Goal: Information Seeking & Learning: Learn about a topic

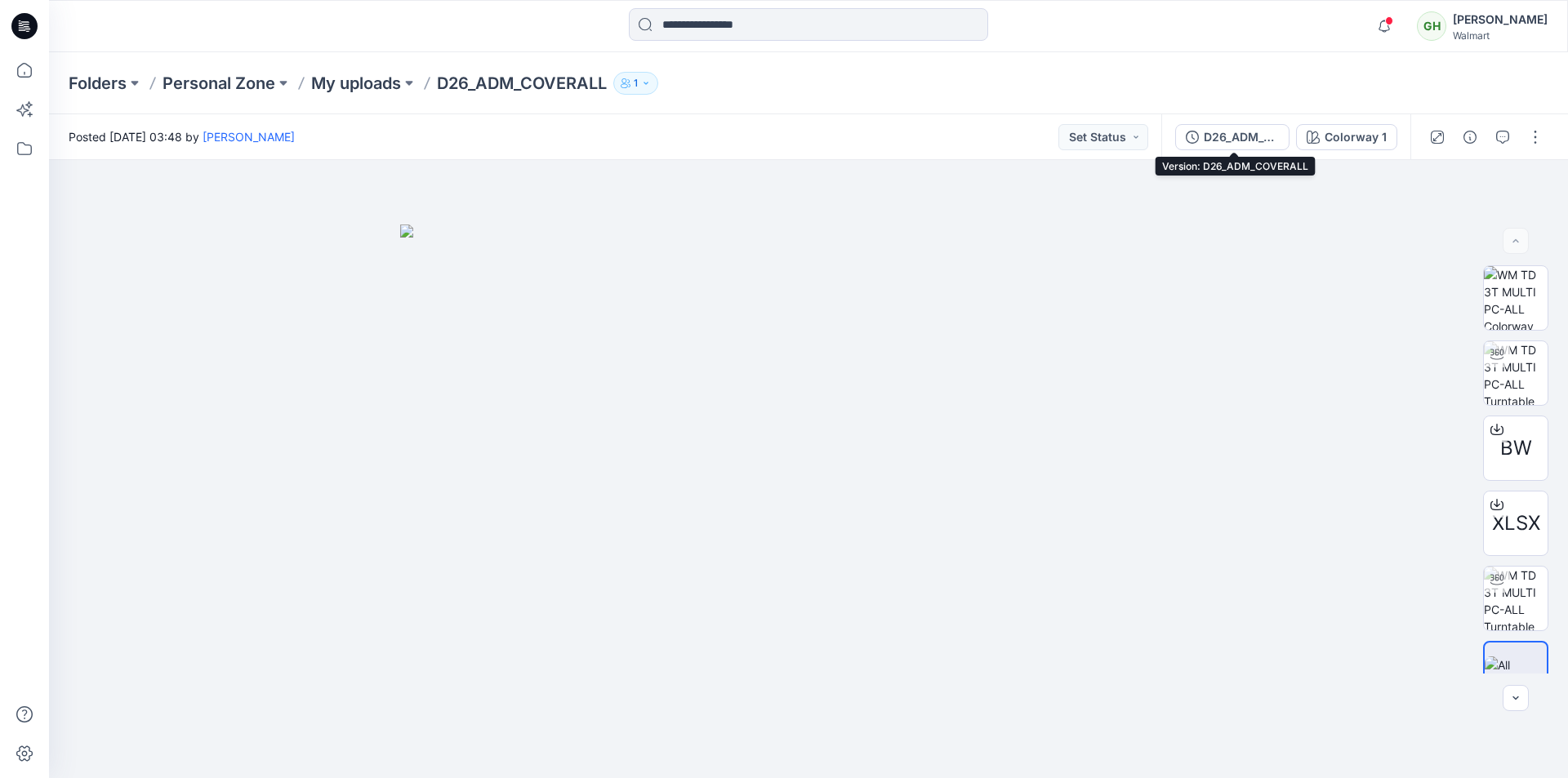
click at [1249, 143] on div "D26_ADM_COVERALL" at bounding box center [1241, 138] width 75 height 18
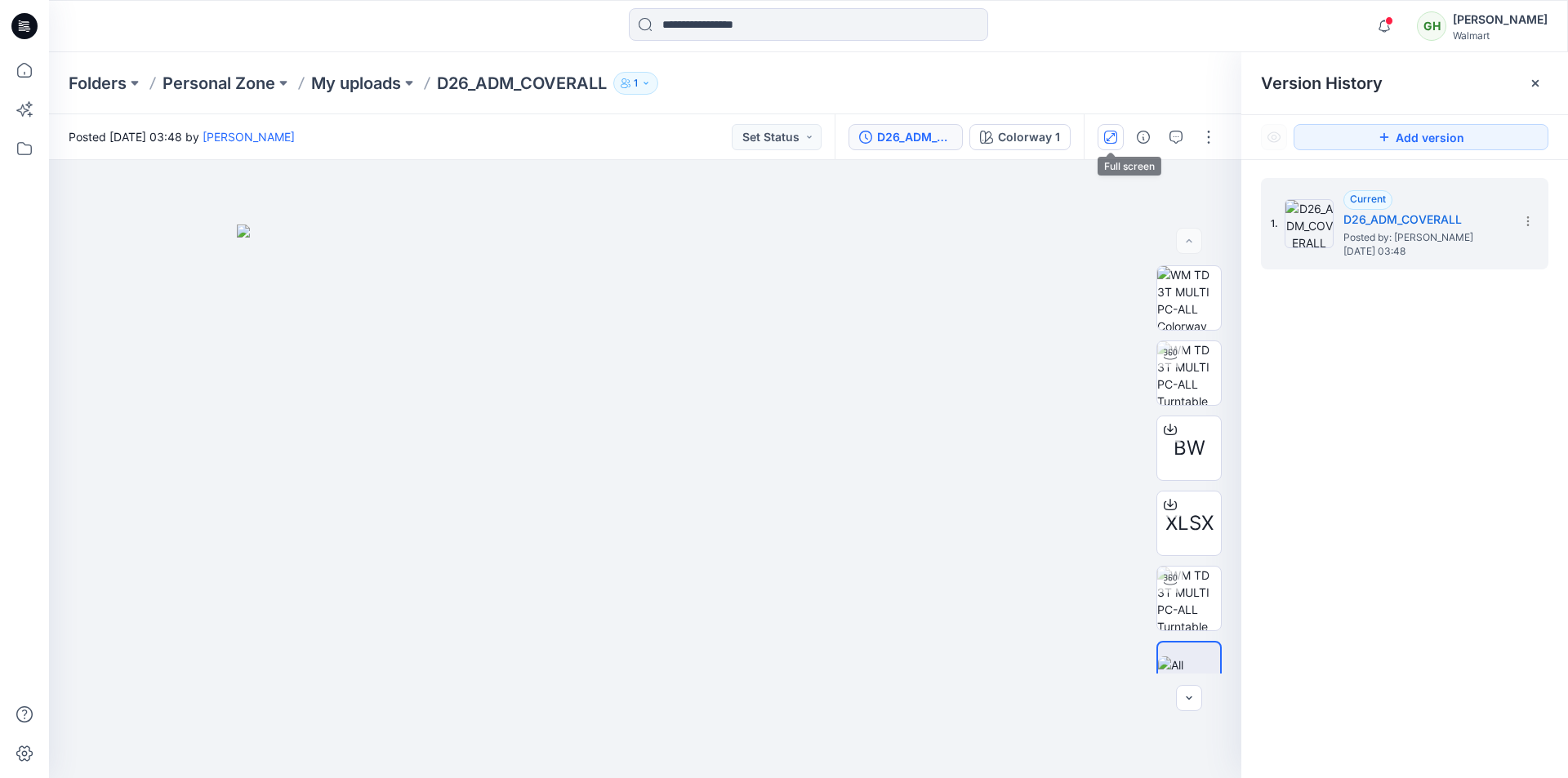
click at [1115, 140] on icon "button" at bounding box center [1111, 138] width 13 height 13
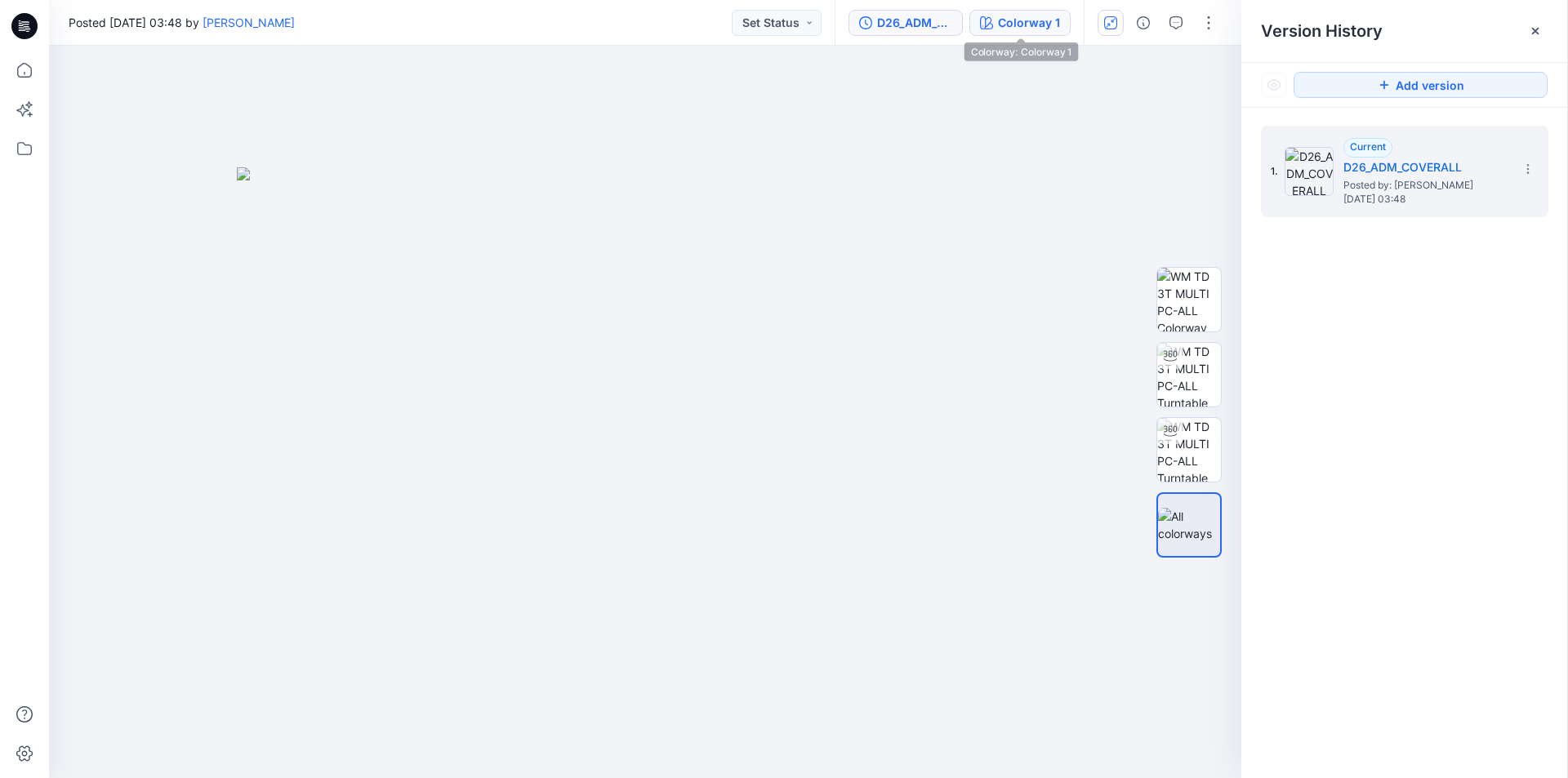
click at [1026, 26] on div "Colorway 1" at bounding box center [1028, 23] width 62 height 18
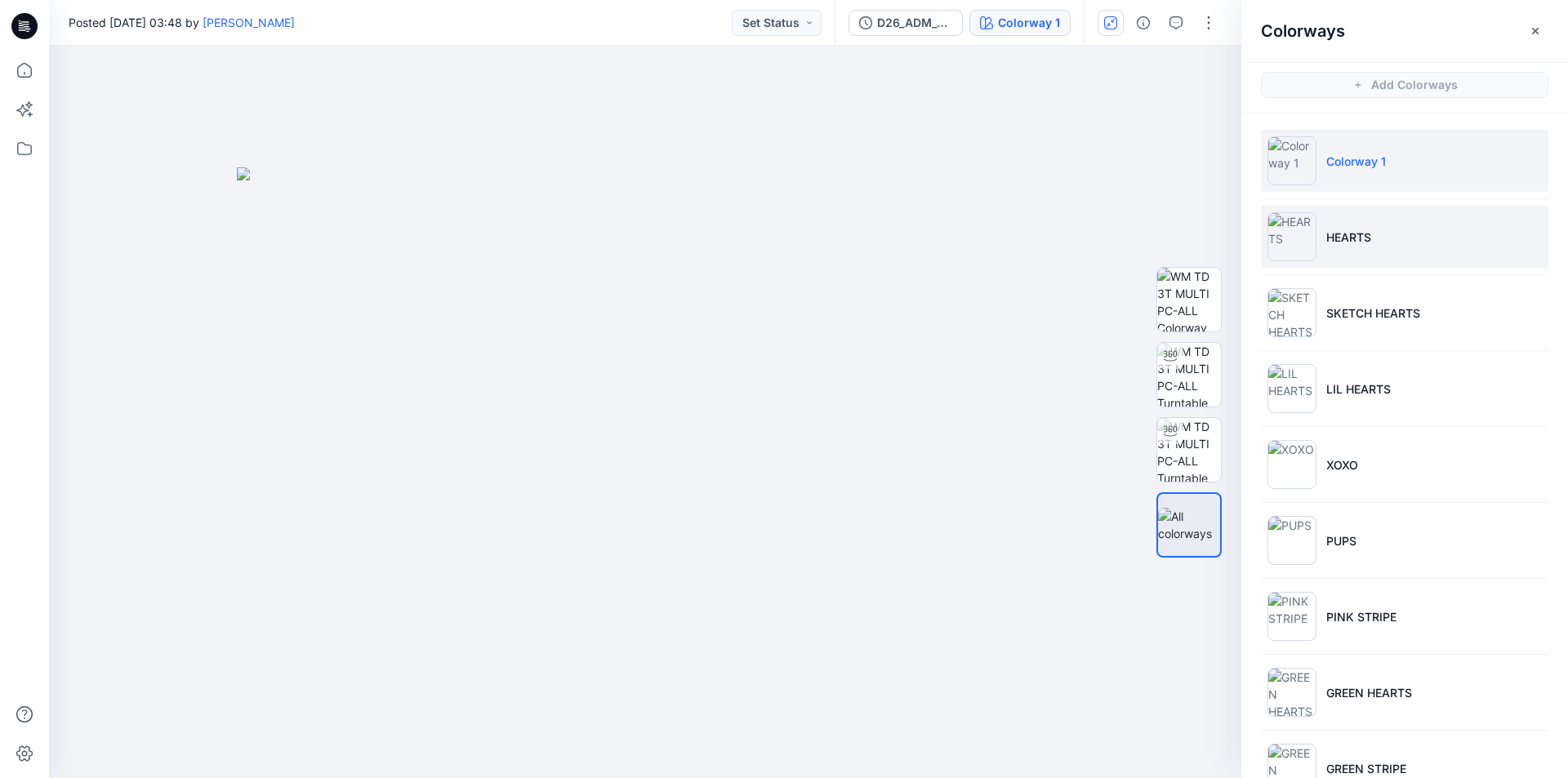
click at [1293, 255] on img at bounding box center [1291, 236] width 49 height 49
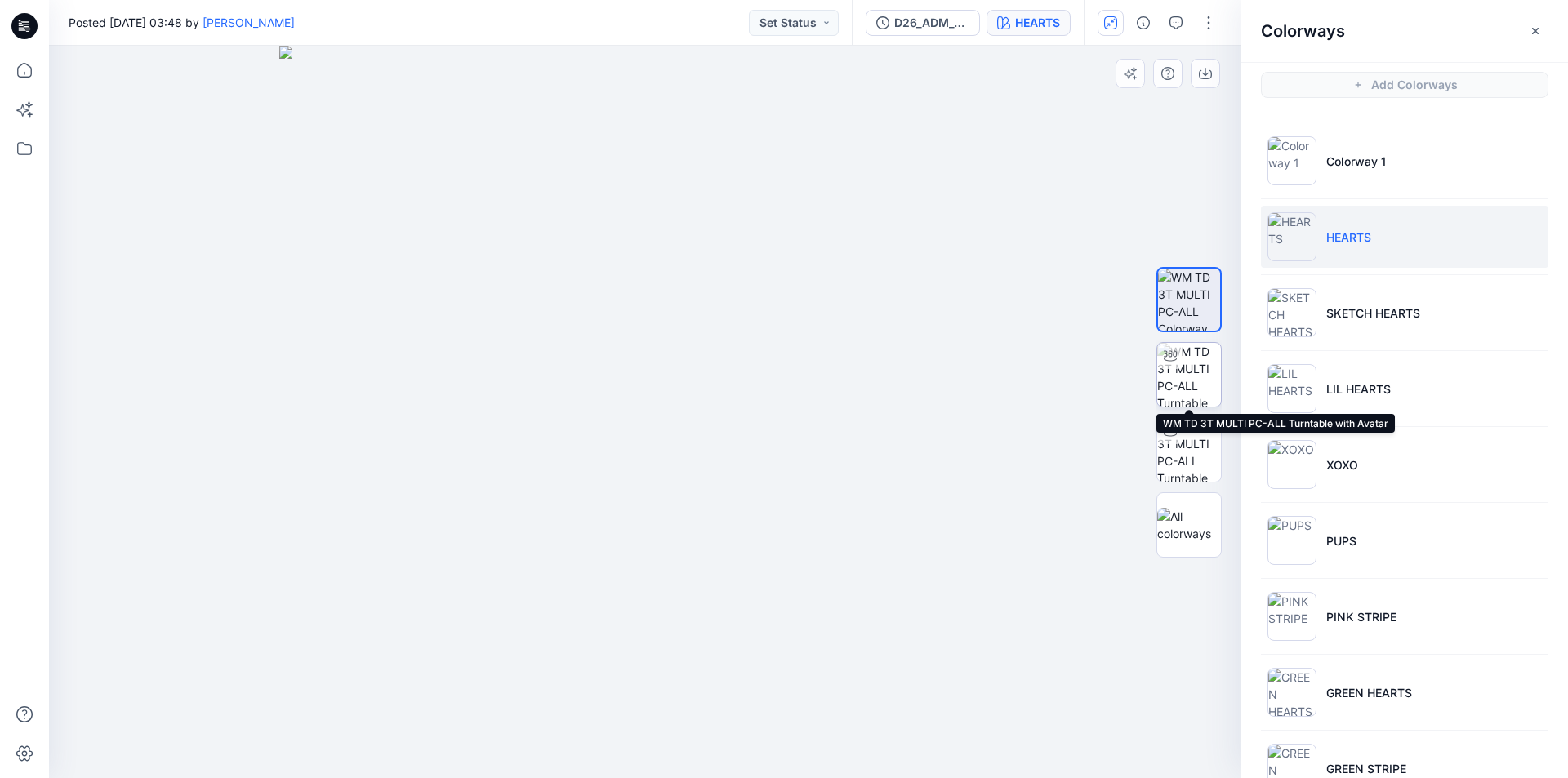
click at [1191, 383] on img at bounding box center [1188, 375] width 64 height 64
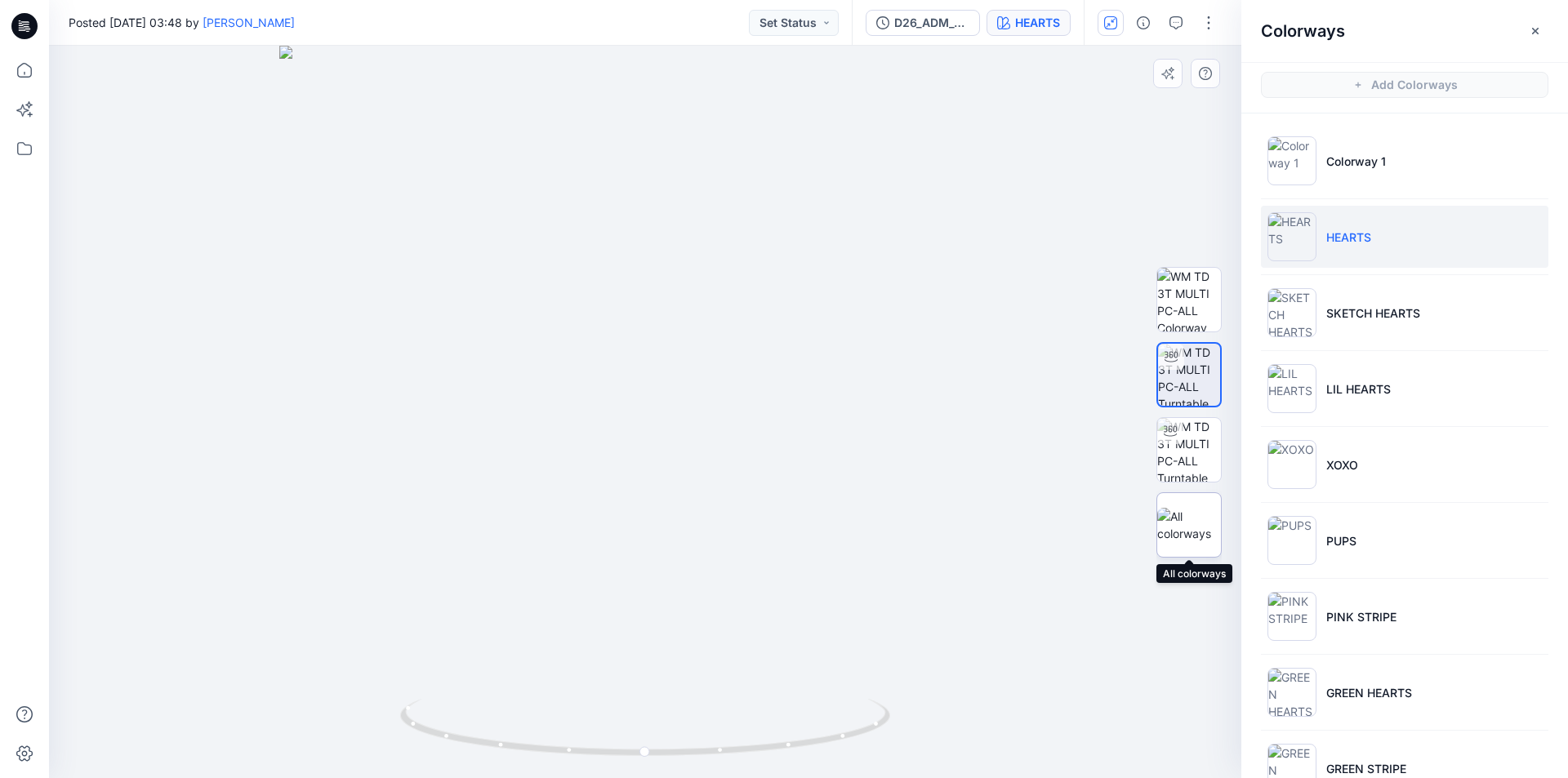
click at [1205, 520] on img at bounding box center [1188, 524] width 64 height 34
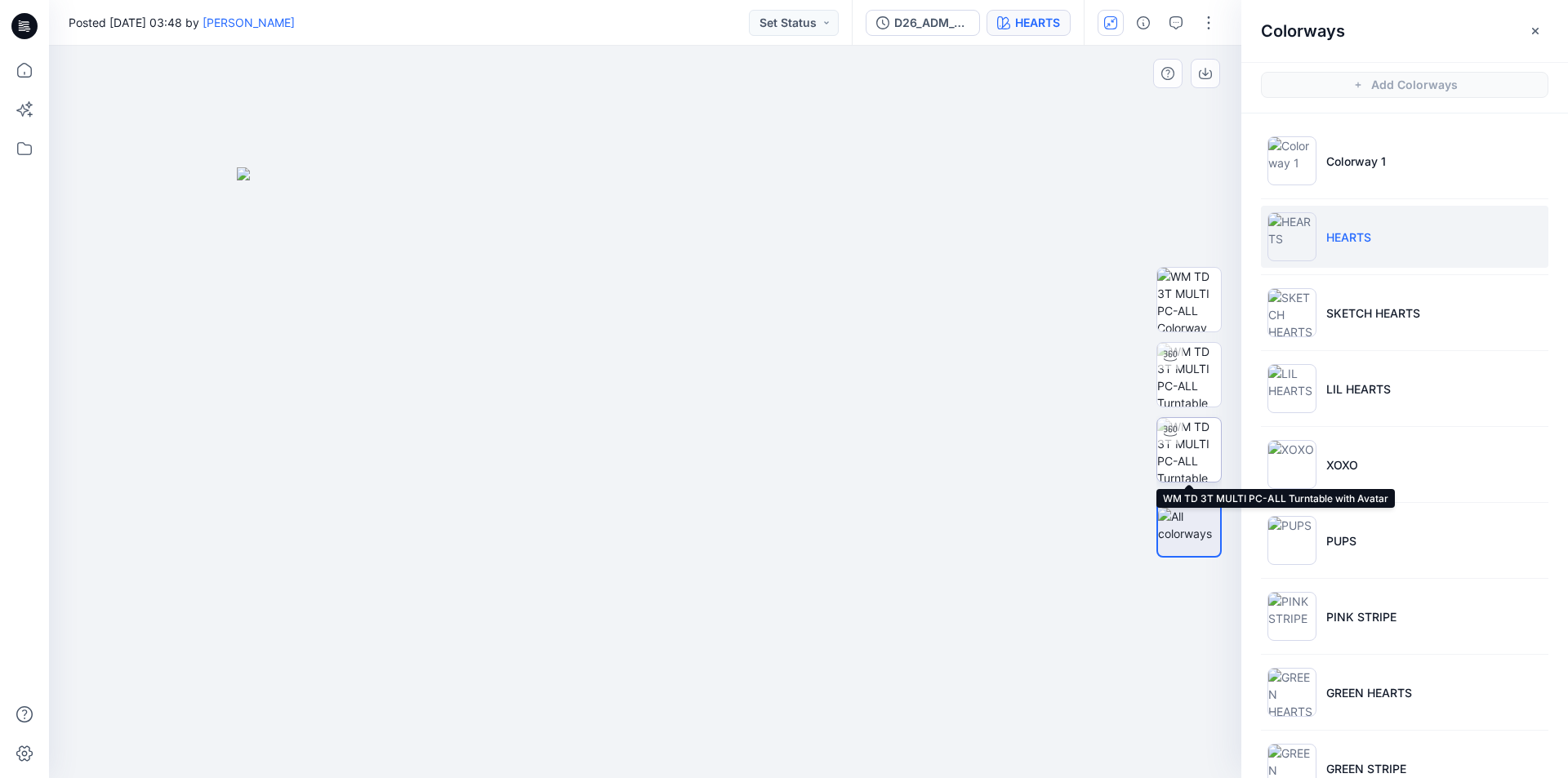
click at [1172, 442] on div at bounding box center [1170, 432] width 27 height 27
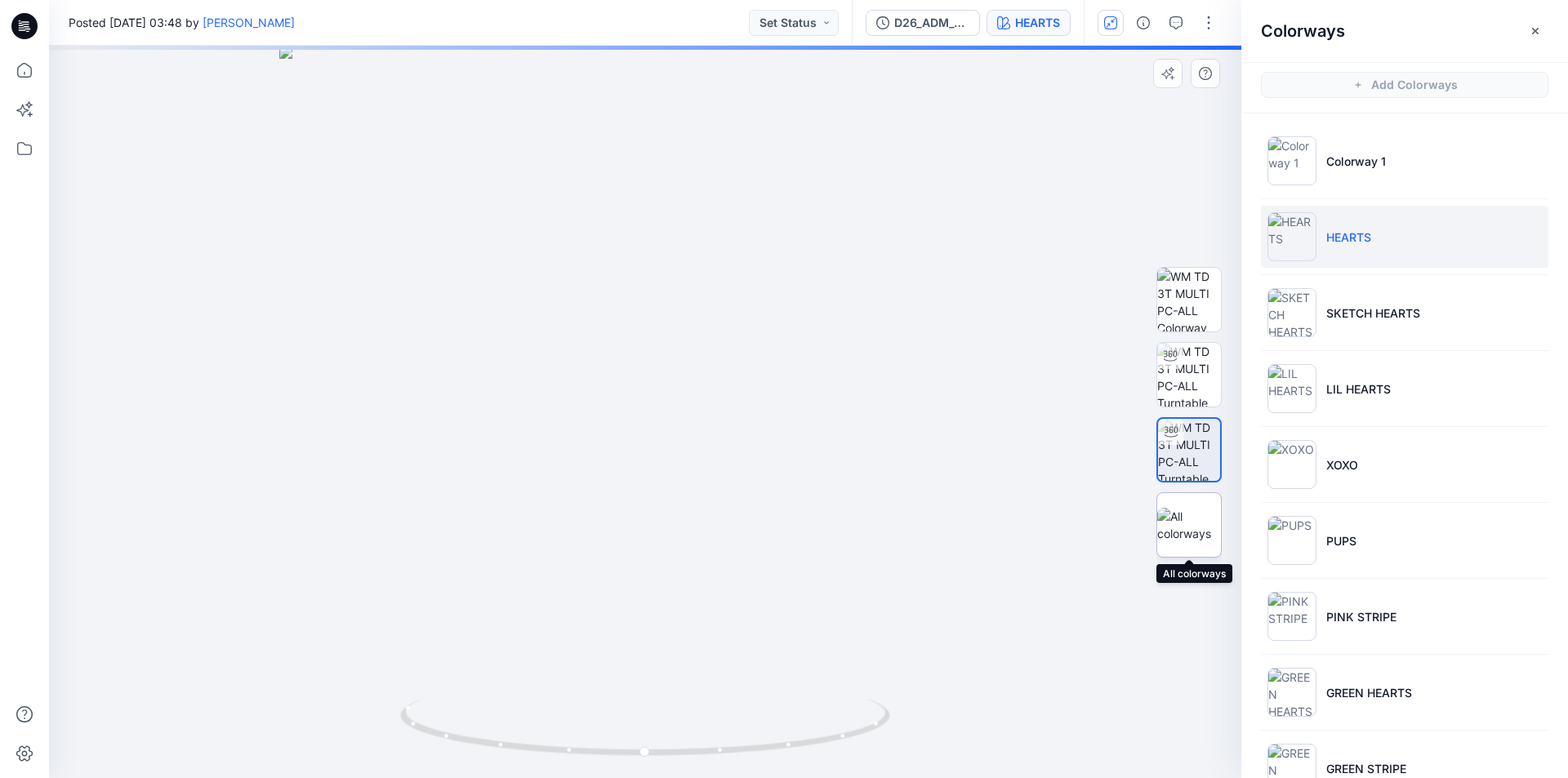
click at [1203, 530] on img at bounding box center [1188, 524] width 64 height 34
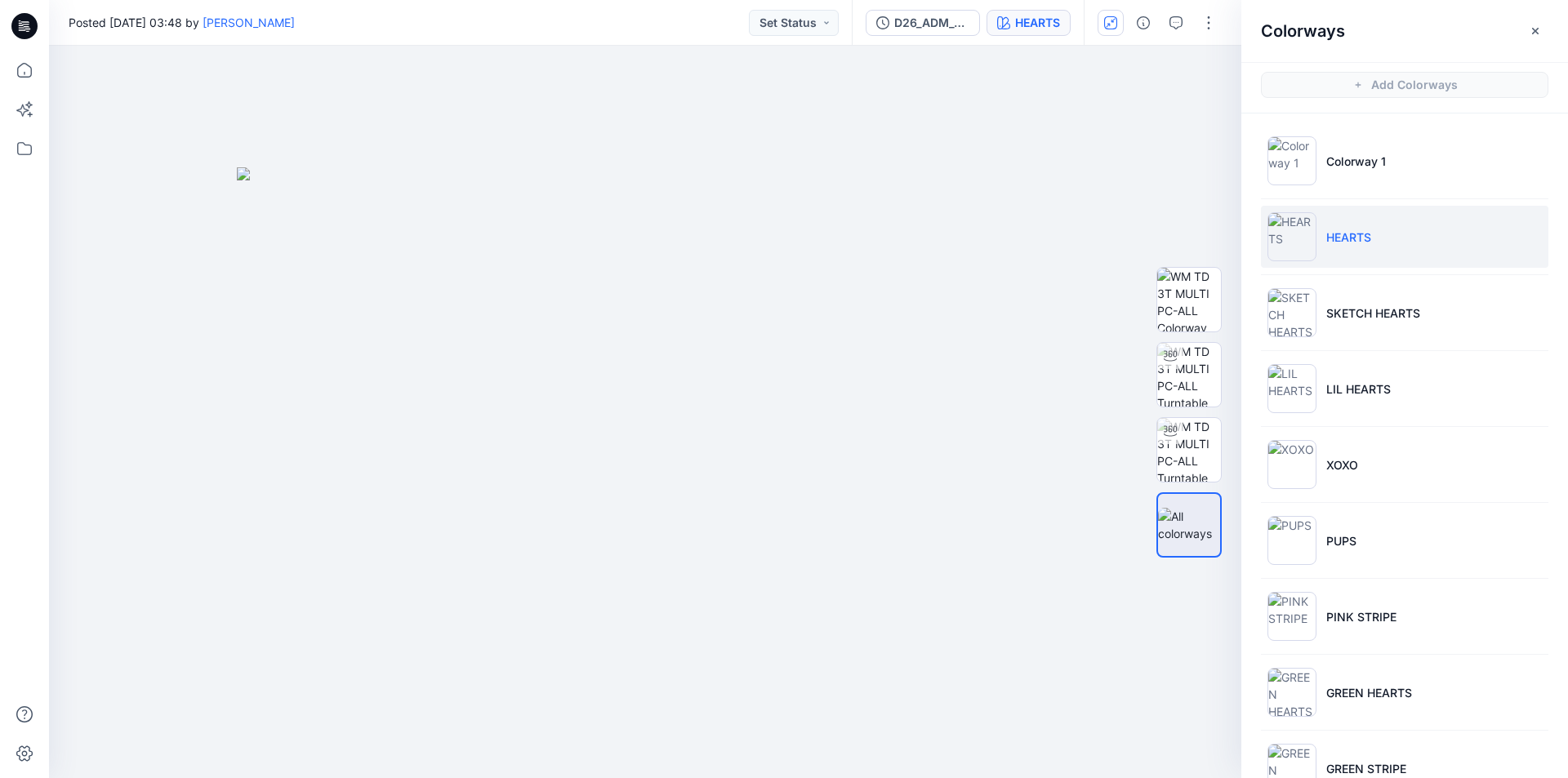
drag, startPoint x: 715, startPoint y: 42, endPoint x: 1553, endPoint y: 10, distance: 838.6
click at [718, 42] on div "Posted [DATE] 03:48 by [PERSON_NAME] Set Status" at bounding box center [450, 22] width 803 height 45
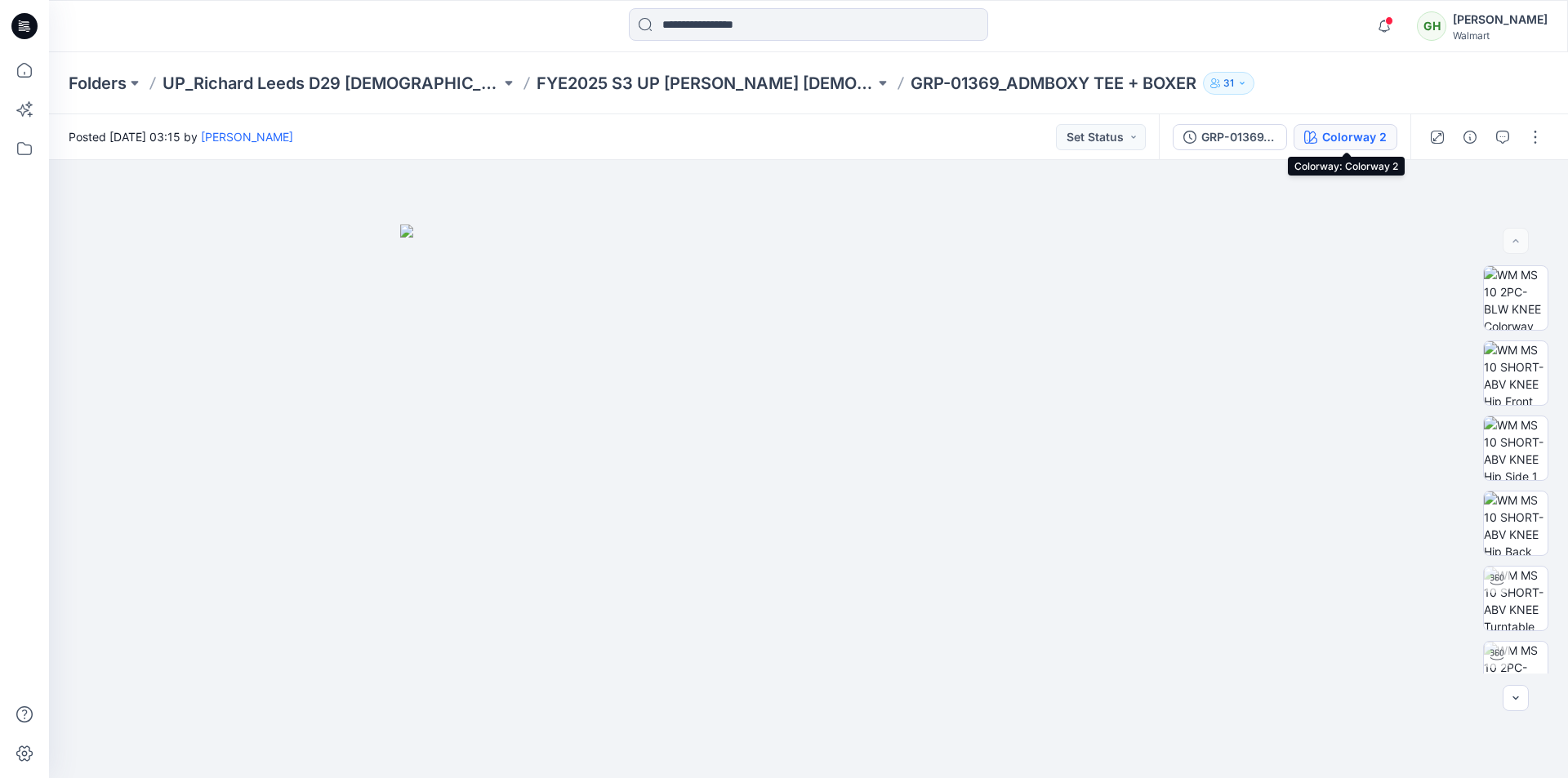
click at [1343, 143] on div "Colorway 2" at bounding box center [1354, 138] width 65 height 18
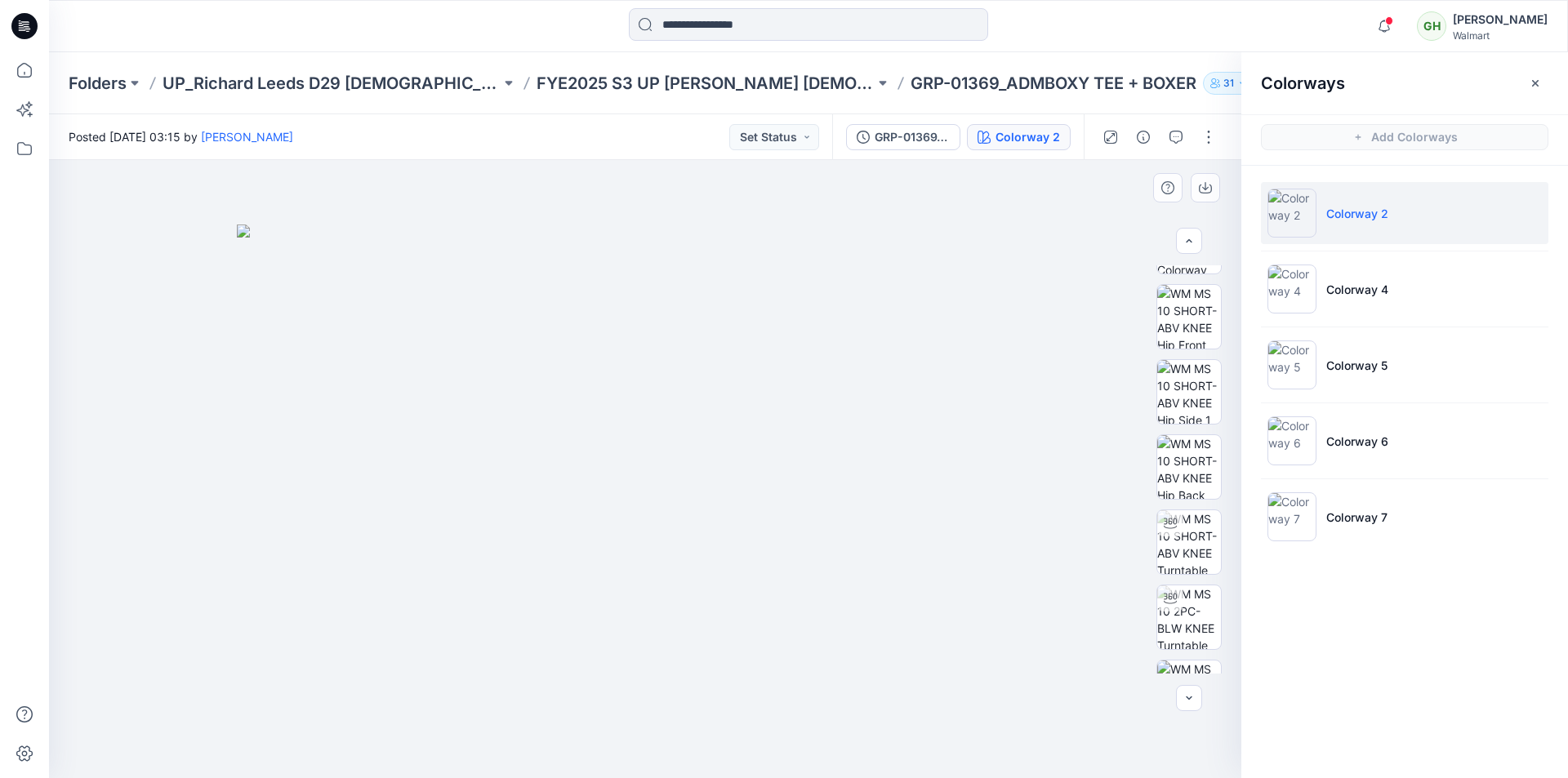
scroll to position [82, 0]
click at [1184, 603] on img at bounding box center [1188, 592] width 64 height 64
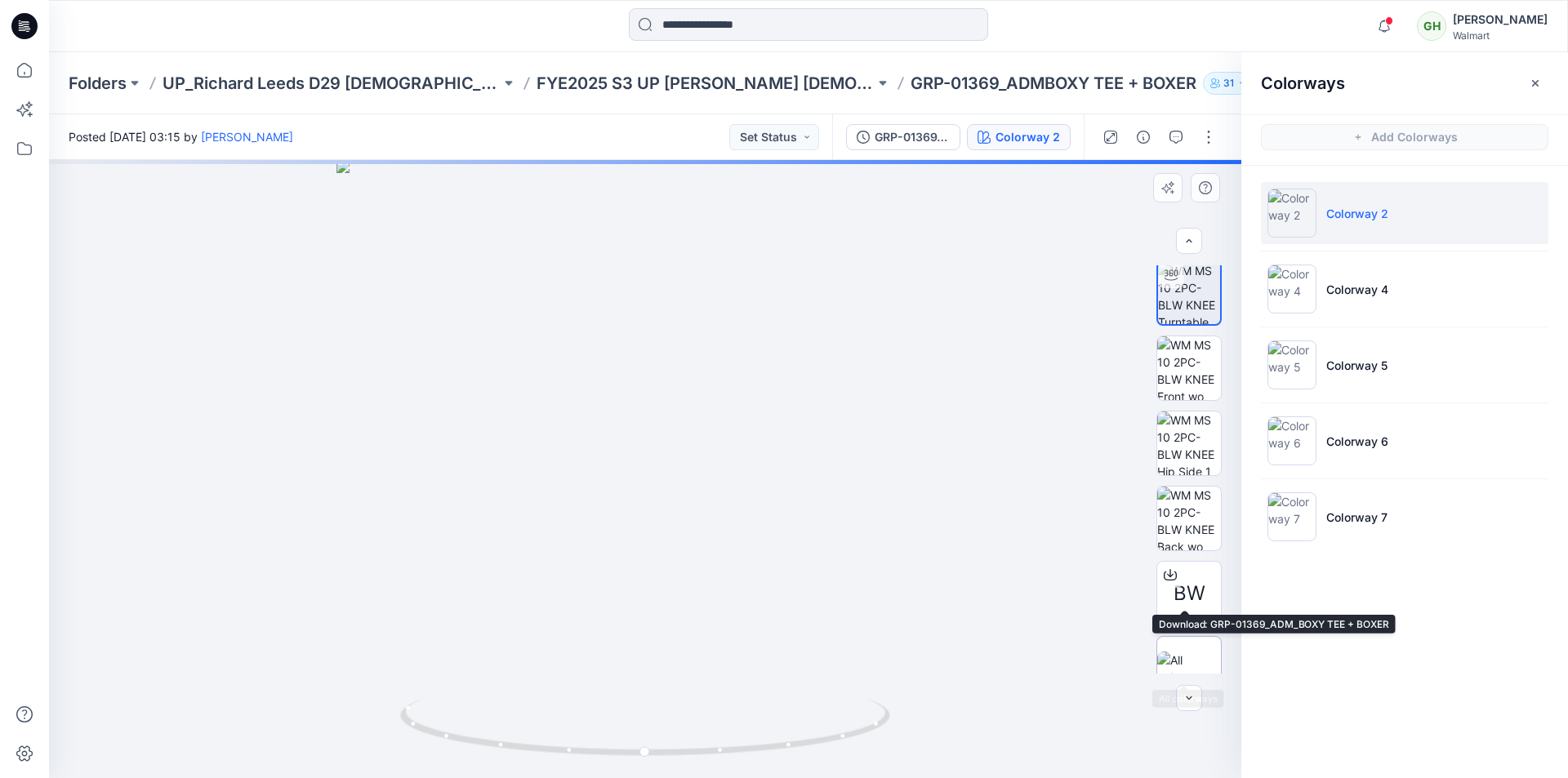
scroll to position [408, 0]
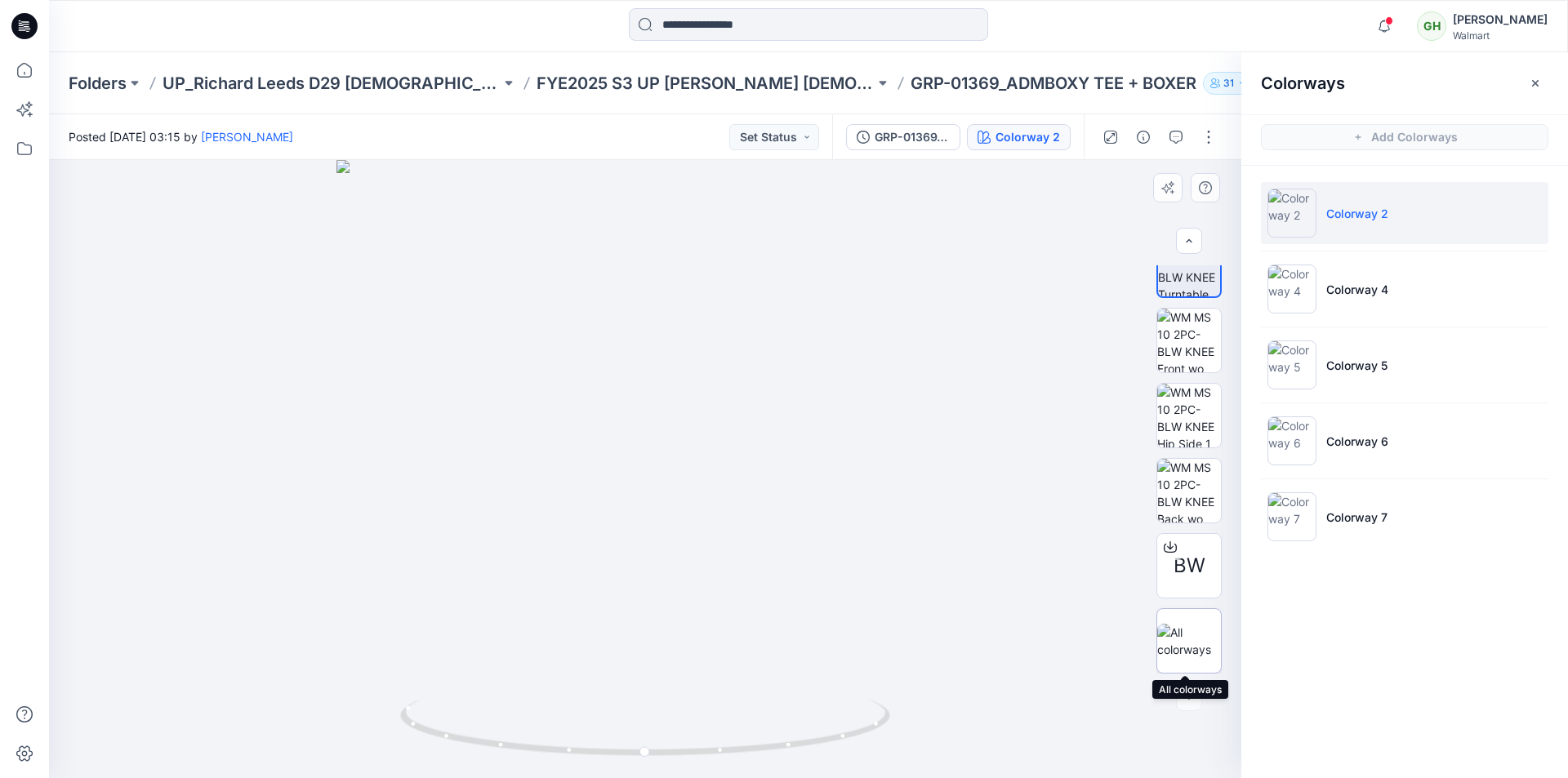
click at [1194, 626] on img at bounding box center [1188, 640] width 64 height 34
